Goal: Task Accomplishment & Management: Use online tool/utility

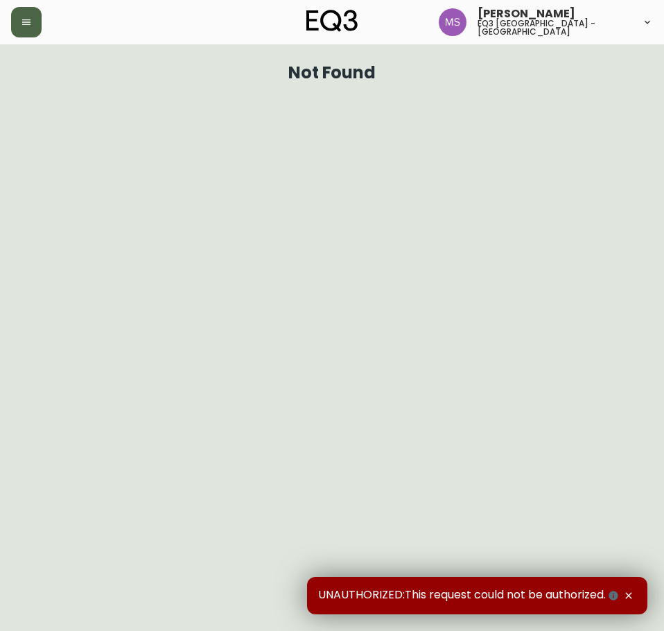
click at [28, 17] on icon "button" at bounding box center [26, 22] width 11 height 11
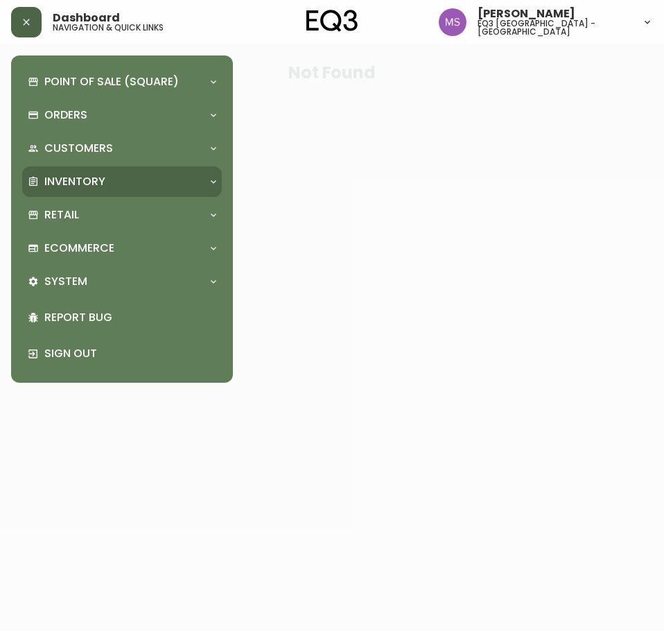
click at [80, 181] on p "Inventory" at bounding box center [74, 181] width 61 height 15
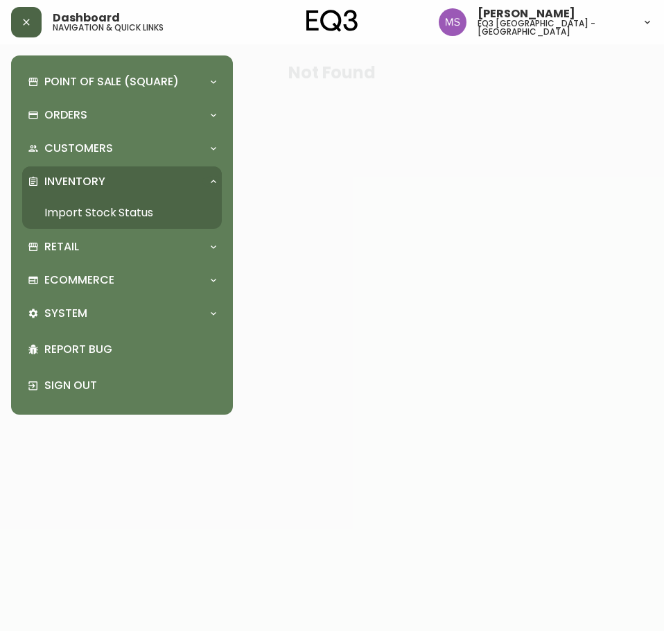
click at [86, 198] on link "Import Stock Status" at bounding box center [122, 213] width 200 height 32
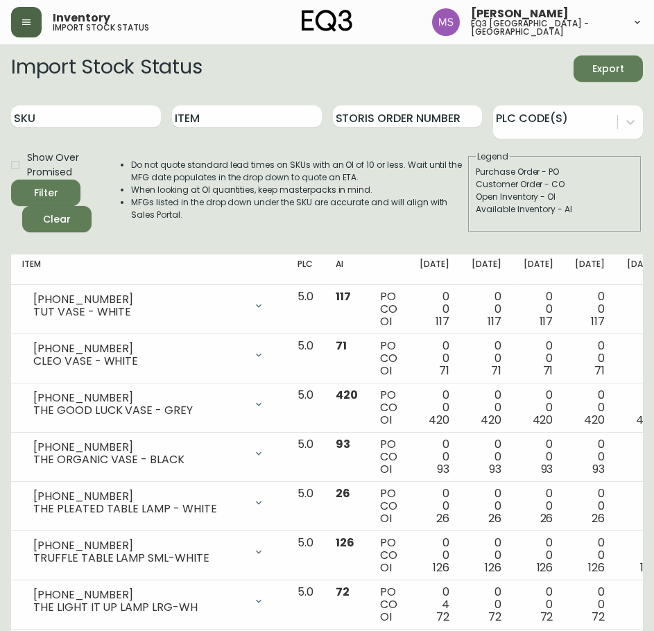
click at [42, 130] on div "SKU" at bounding box center [86, 116] width 150 height 45
click at [46, 123] on input "SKU" at bounding box center [86, 116] width 150 height 22
paste input "3020-986-40-B"
type input "3020-986-40-B"
click at [11, 180] on button "Filter" at bounding box center [45, 193] width 69 height 26
